Goal: Information Seeking & Learning: Learn about a topic

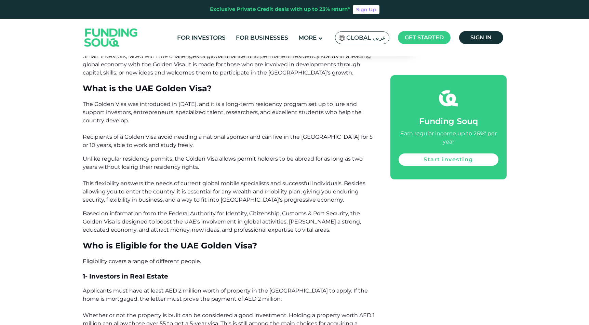
click at [213, 189] on span "Unlike regular residency permits, the Golden Visa allows permit holders to be a…" at bounding box center [224, 179] width 283 height 48
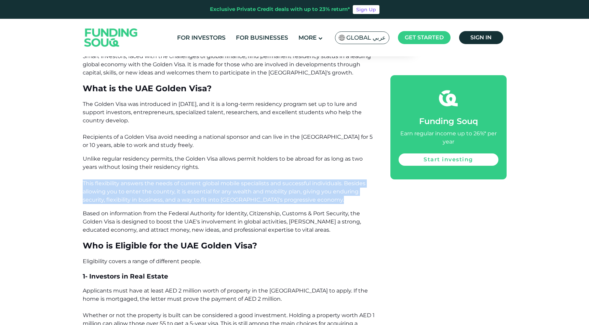
click at [213, 189] on span "Unlike regular residency permits, the Golden Visa allows permit holders to be a…" at bounding box center [224, 179] width 283 height 48
click at [218, 193] on span "Unlike regular residency permits, the Golden Visa allows permit holders to be a…" at bounding box center [224, 179] width 283 height 48
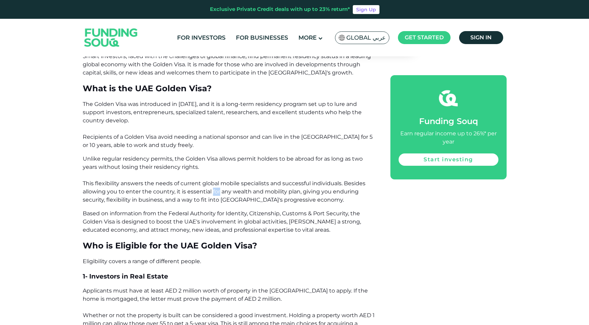
click at [218, 193] on span "Unlike regular residency permits, the Golden Visa allows permit holders to be a…" at bounding box center [224, 179] width 283 height 48
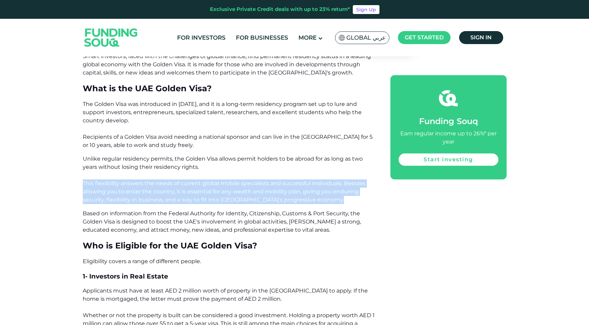
click at [218, 193] on span "Unlike regular residency permits, the Golden Visa allows permit holders to be a…" at bounding box center [224, 179] width 283 height 48
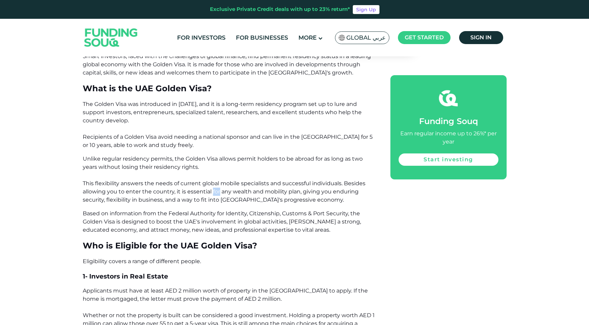
click at [218, 193] on span "Unlike regular residency permits, the Golden Visa allows permit holders to be a…" at bounding box center [224, 179] width 283 height 48
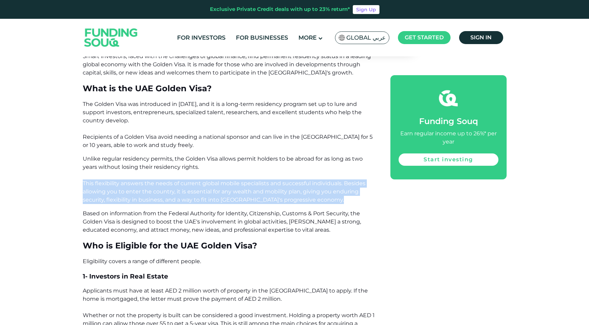
click at [218, 193] on span "Unlike regular residency permits, the Golden Visa allows permit holders to be a…" at bounding box center [224, 179] width 283 height 48
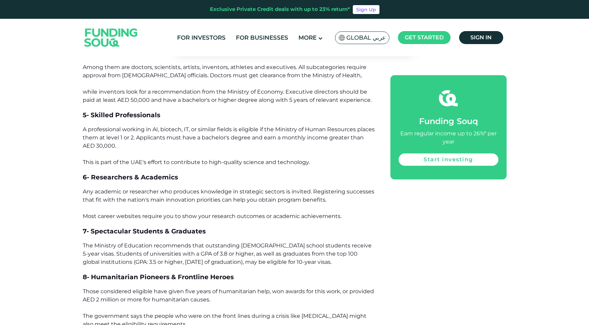
scroll to position [833, 0]
